Goal: Task Accomplishment & Management: Use online tool/utility

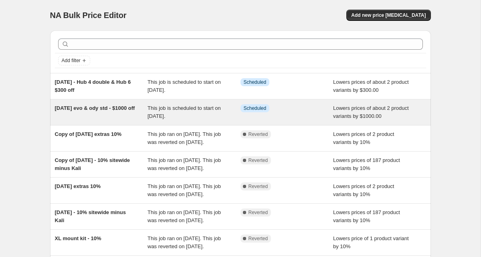
click at [148, 108] on span "This job is scheduled to start on [DATE]." at bounding box center [184, 112] width 73 height 14
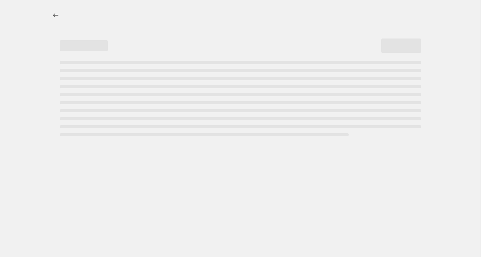
select select "by"
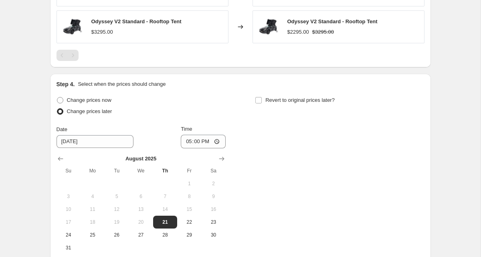
scroll to position [702, 0]
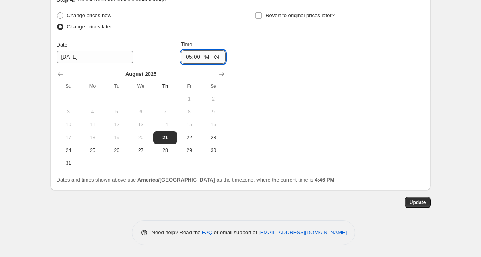
click at [192, 56] on input "17:00" at bounding box center [203, 57] width 45 height 14
click at [188, 59] on input "17:00" at bounding box center [203, 57] width 45 height 14
click at [353, 68] on div "Change prices now Change prices later Date [DATE] Time 16:00 [DATE] Su Mo Tu We…" at bounding box center [241, 90] width 368 height 160
click at [193, 57] on input "16:00" at bounding box center [203, 57] width 45 height 14
type input "16:55"
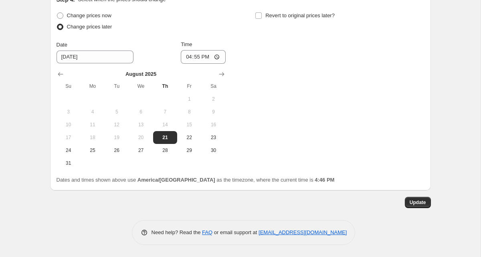
click at [256, 65] on div "Change prices now Change prices later Date [DATE] Time 16:55 [DATE] Su Mo Tu We…" at bounding box center [241, 90] width 368 height 160
click at [416, 206] on button "Update" at bounding box center [418, 202] width 26 height 11
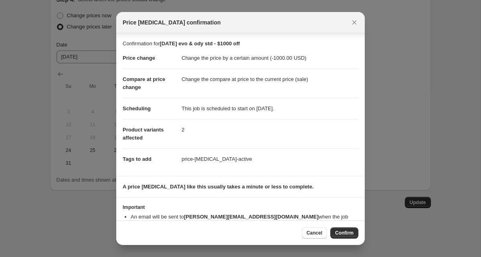
scroll to position [18, 0]
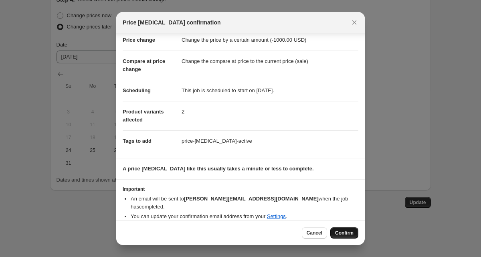
click at [347, 233] on span "Confirm" at bounding box center [344, 233] width 18 height 6
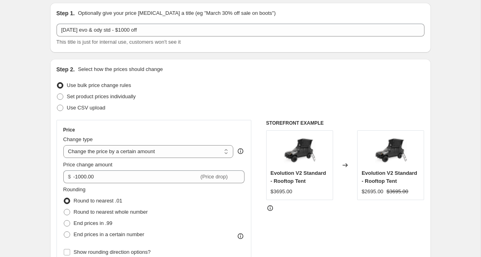
scroll to position [0, 0]
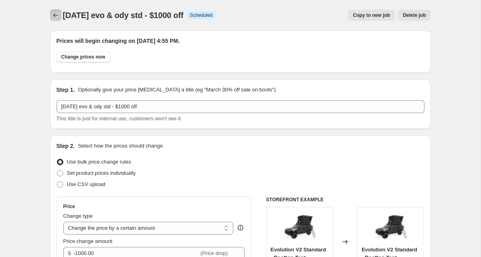
click at [55, 16] on icon "Price change jobs" at bounding box center [56, 15] width 8 height 8
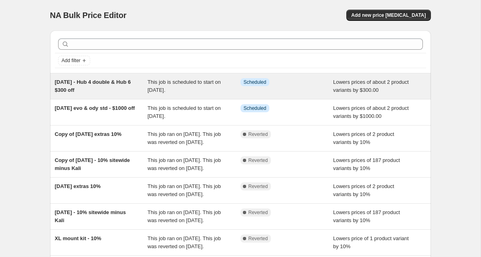
click at [88, 82] on span "[DATE] - Hub 4 double & Hub 6 $300 off" at bounding box center [93, 86] width 76 height 14
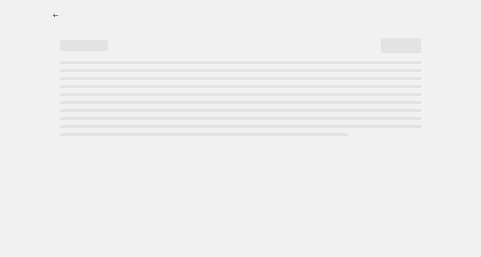
select select "by"
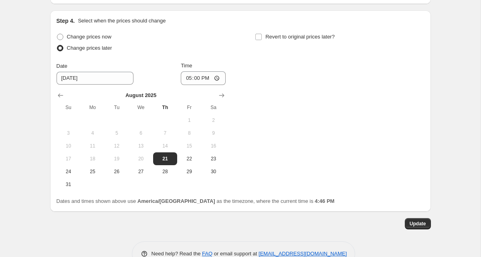
scroll to position [657, 0]
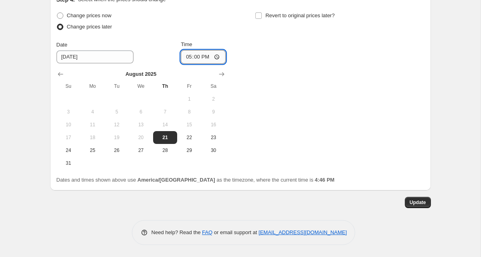
click at [185, 59] on input "17:00" at bounding box center [203, 57] width 45 height 14
type input "16:55"
click at [427, 203] on button "Update" at bounding box center [418, 202] width 26 height 11
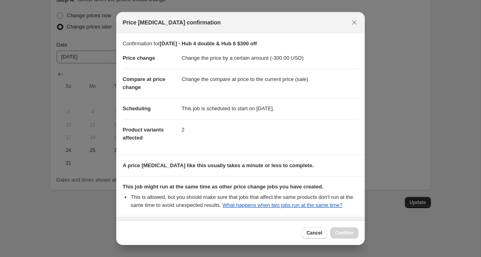
scroll to position [79, 0]
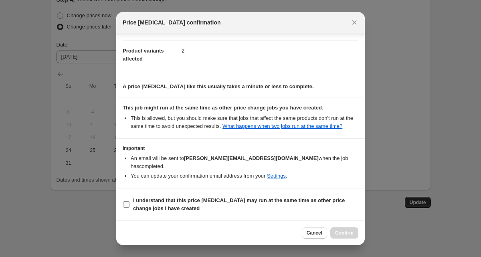
click at [160, 204] on span "I understand that this price [MEDICAL_DATA] may run at the same time as other p…" at bounding box center [245, 204] width 225 height 16
click at [129, 204] on input "I understand that this price [MEDICAL_DATA] may run at the same time as other p…" at bounding box center [126, 204] width 6 height 6
checkbox input "true"
click at [332, 234] on button "Confirm" at bounding box center [344, 232] width 28 height 11
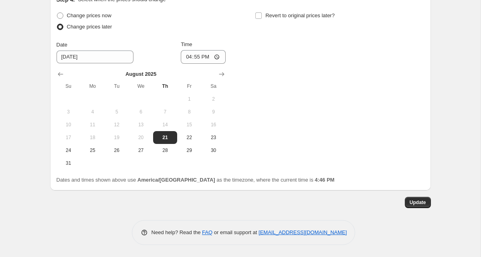
scroll to position [0, 0]
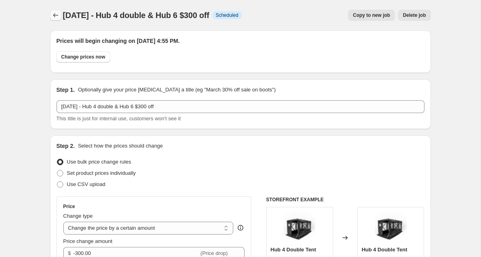
click at [54, 14] on icon "Price change jobs" at bounding box center [55, 15] width 5 height 4
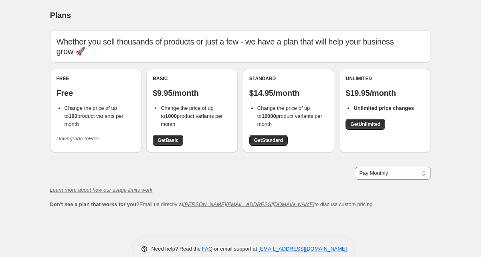
click at [78, 136] on icon "Downgrade to Free" at bounding box center [78, 139] width 43 height 6
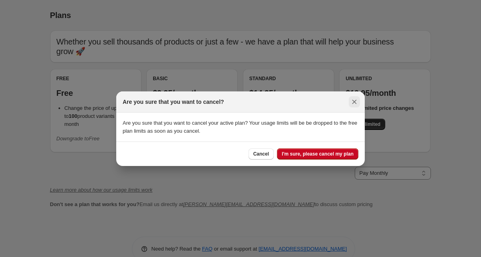
click at [356, 100] on icon "Close" at bounding box center [354, 101] width 4 height 4
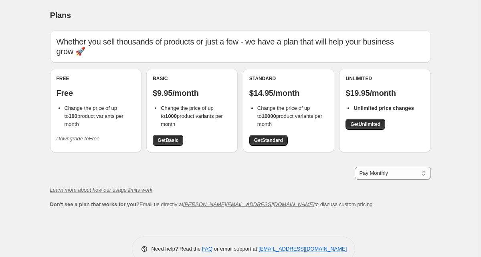
click at [78, 136] on icon "Downgrade to Free" at bounding box center [78, 139] width 43 height 6
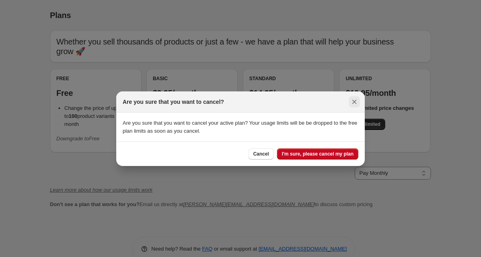
click at [356, 102] on icon "Close" at bounding box center [354, 102] width 8 height 8
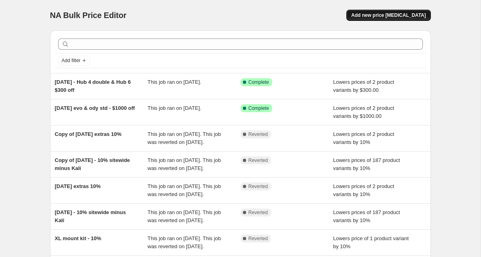
click at [398, 15] on span "Add new price [MEDICAL_DATA]" at bounding box center [388, 15] width 75 height 6
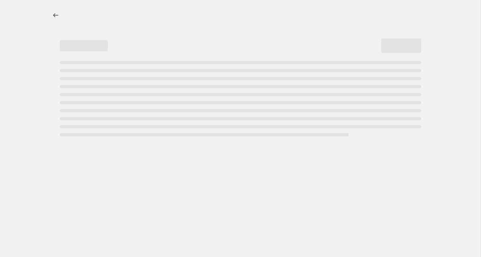
select select "percentage"
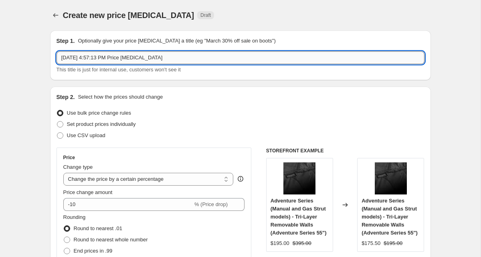
click at [128, 61] on input "Aug 21, 2025, 4:57:13 PM Price change job" at bounding box center [241, 57] width 368 height 13
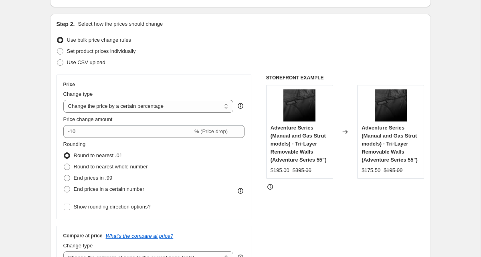
scroll to position [227, 0]
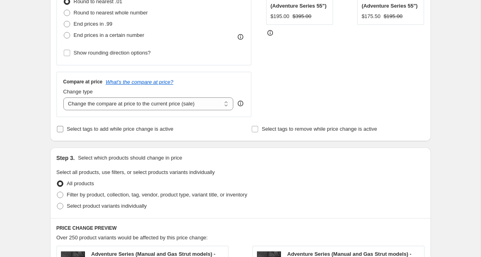
type input "Labor day - Kali 10%"
click at [96, 132] on span "Select tags to add while price change is active" at bounding box center [120, 129] width 107 height 8
click at [63, 132] on input "Select tags to add while price change is active" at bounding box center [60, 129] width 6 height 6
checkbox input "true"
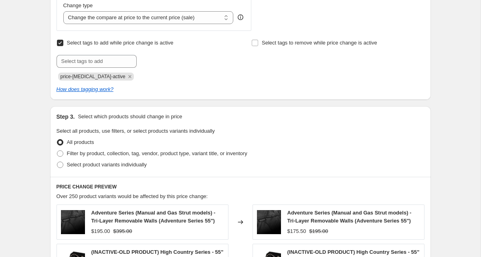
scroll to position [324, 0]
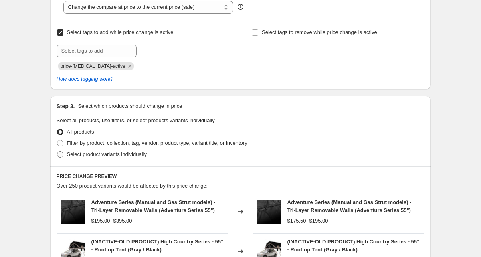
click at [110, 159] on label "Select product variants individually" at bounding box center [102, 154] width 90 height 11
click at [57, 152] on input "Select product variants individually" at bounding box center [57, 151] width 0 height 0
radio input "true"
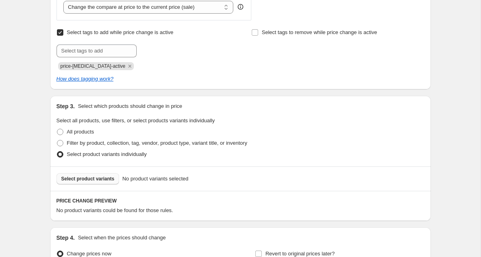
click at [95, 178] on span "Select product variants" at bounding box center [87, 179] width 53 height 6
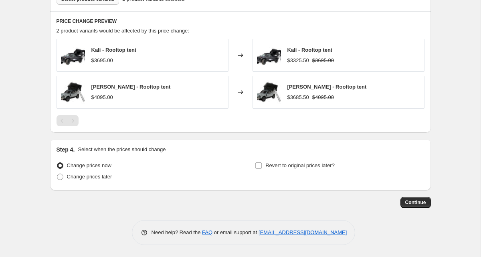
scroll to position [500, 0]
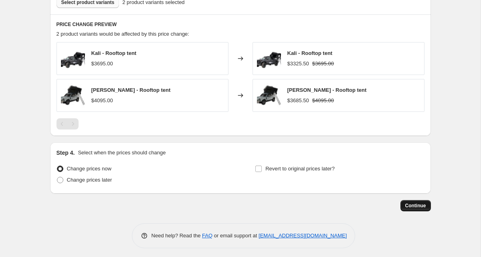
click at [412, 205] on span "Continue" at bounding box center [415, 205] width 21 height 6
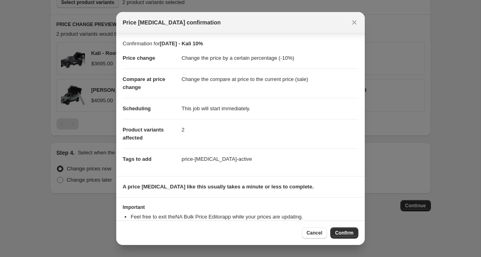
scroll to position [28, 0]
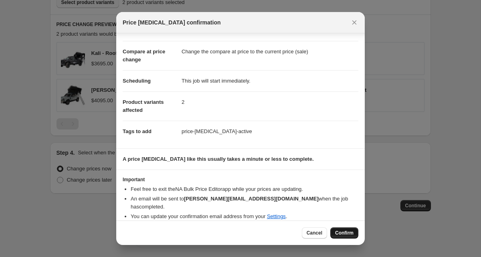
click at [346, 235] on span "Confirm" at bounding box center [344, 233] width 18 height 6
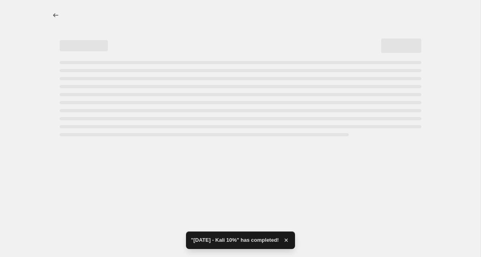
select select "percentage"
